Goal: Task Accomplishment & Management: Use online tool/utility

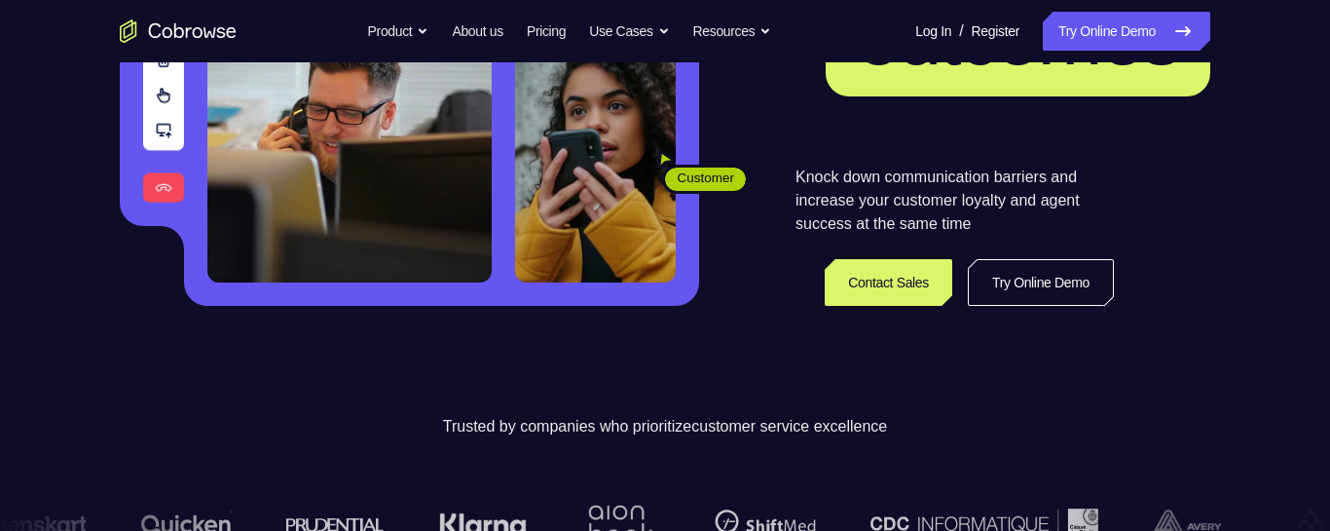
scroll to position [361, 0]
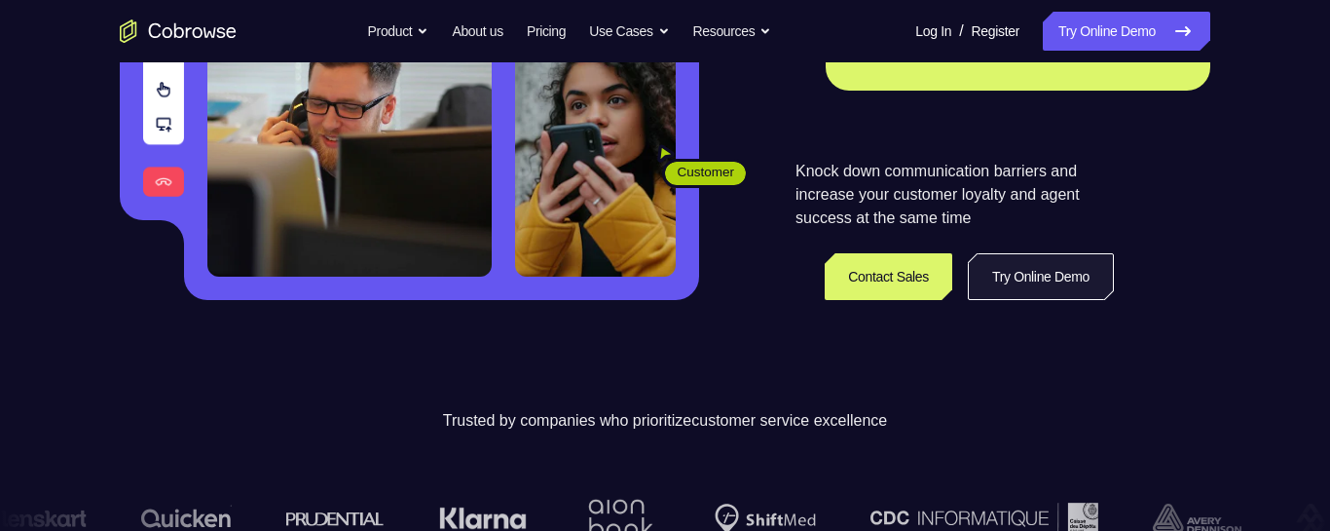
click at [1005, 271] on link "Try Online Demo" at bounding box center [1041, 276] width 146 height 47
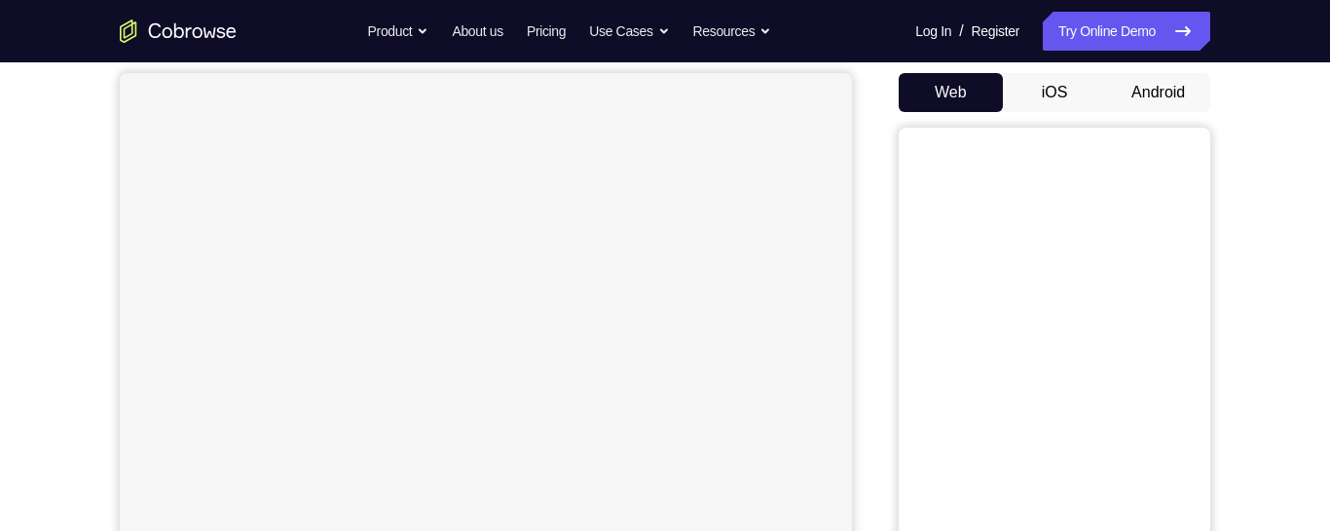
scroll to position [176, 0]
click at [1145, 90] on button "Android" at bounding box center [1158, 96] width 104 height 39
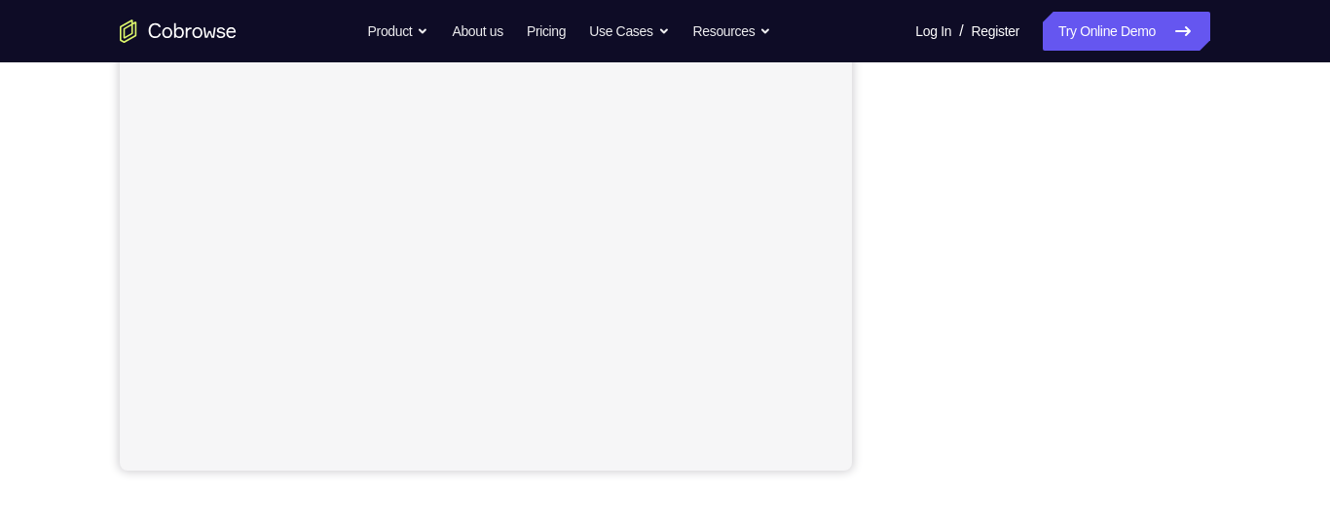
scroll to position [436, 0]
click at [1213, 347] on div "Your Support Agent Your Customer Web iOS Android Next Steps We’d be happy to gi…" at bounding box center [665, 268] width 1246 height 1284
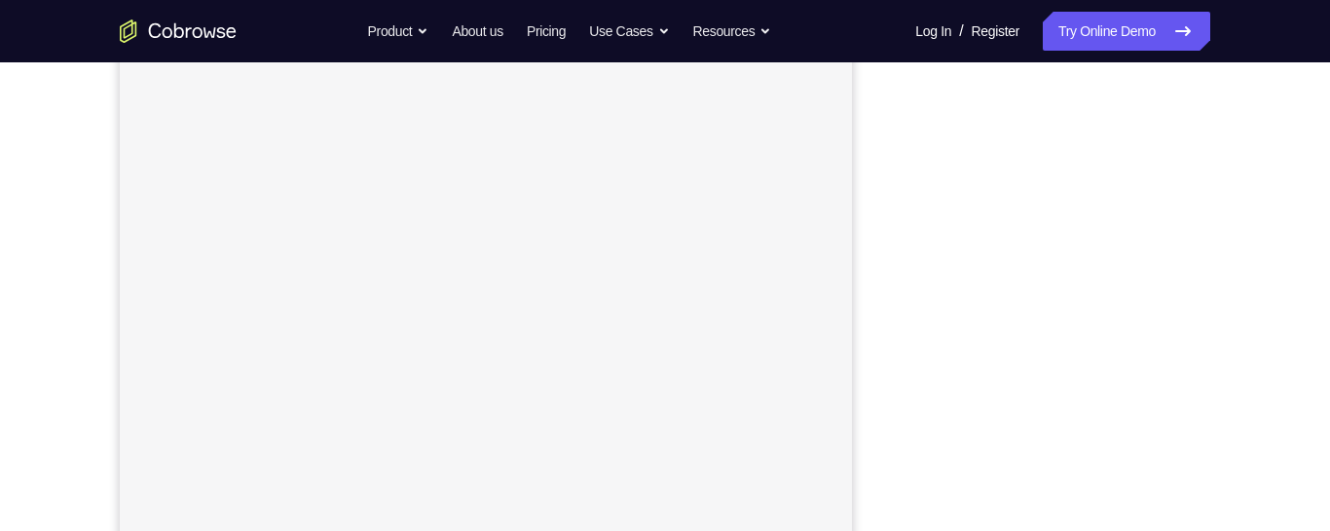
scroll to position [386, 0]
